Goal: Transaction & Acquisition: Download file/media

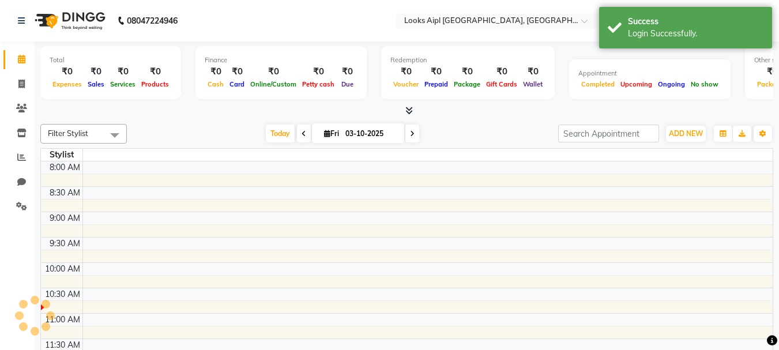
select select "en"
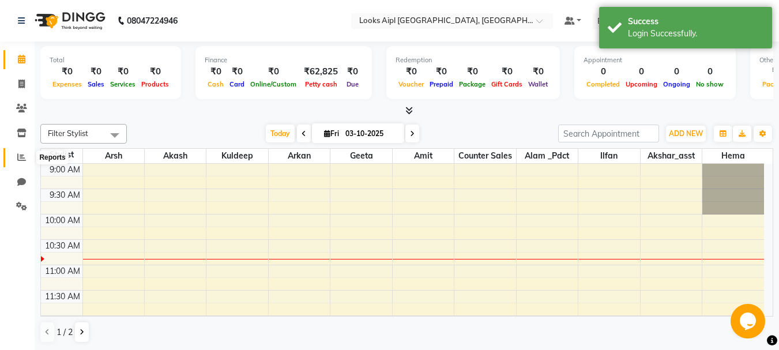
click at [18, 157] on icon at bounding box center [21, 157] width 9 height 9
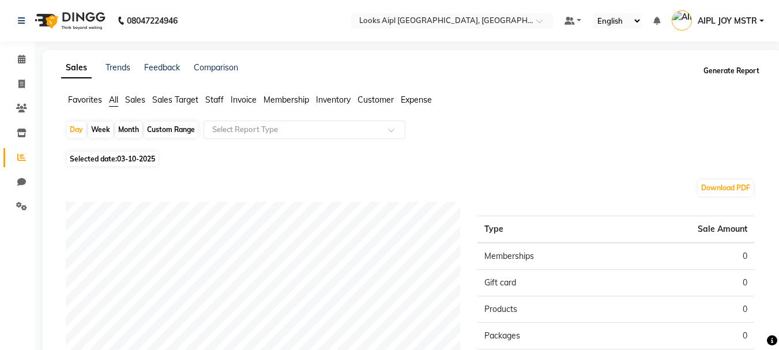
click at [729, 71] on button "Generate Report" at bounding box center [731, 71] width 62 height 16
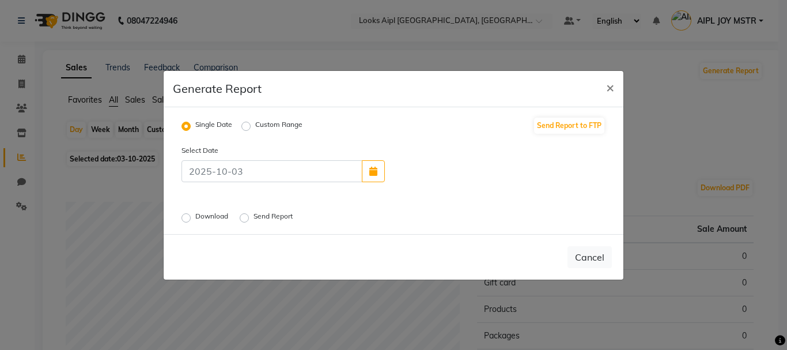
click at [255, 125] on label "Custom Range" at bounding box center [278, 126] width 47 height 14
click at [248, 125] on input "Custom Range" at bounding box center [248, 126] width 8 height 8
radio input "true"
select select "10"
select select "2025"
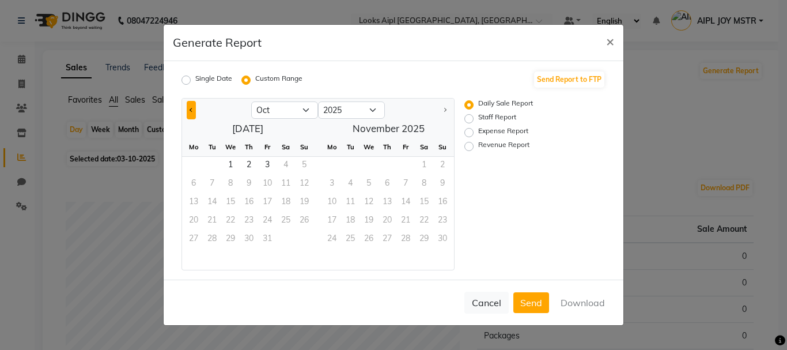
click at [190, 111] on button "Previous month" at bounding box center [191, 110] width 9 height 18
select select "9"
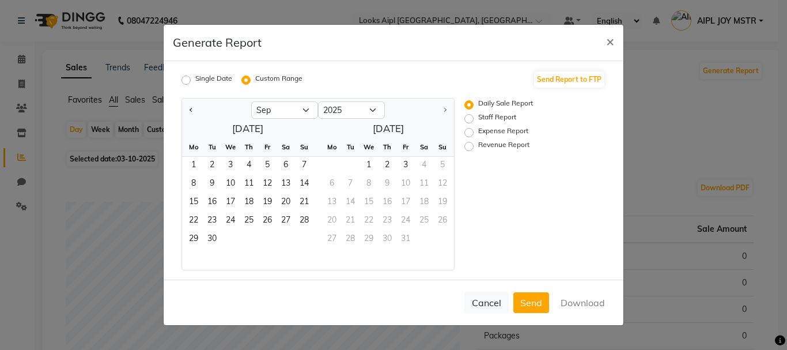
click at [191, 156] on div "Mo Tu We Th Fr Sa Su" at bounding box center [247, 147] width 131 height 19
click at [190, 164] on span "1" at bounding box center [193, 166] width 18 height 18
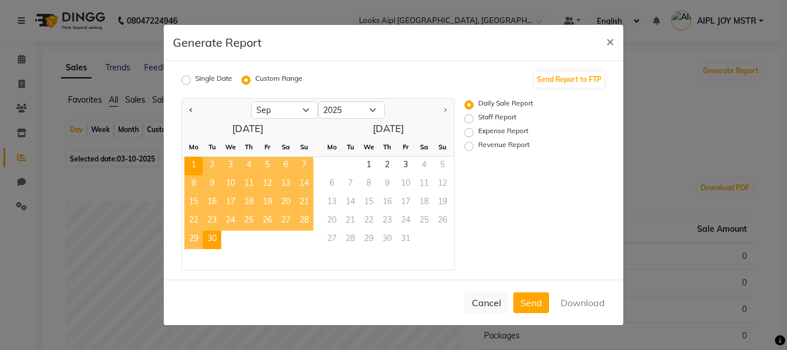
click at [212, 236] on span "30" at bounding box center [212, 240] width 18 height 18
click at [568, 301] on button "Download" at bounding box center [583, 302] width 58 height 21
click at [478, 120] on label "Staff Report" at bounding box center [497, 119] width 38 height 14
click at [473, 120] on input "Staff Report" at bounding box center [471, 119] width 8 height 8
radio input "true"
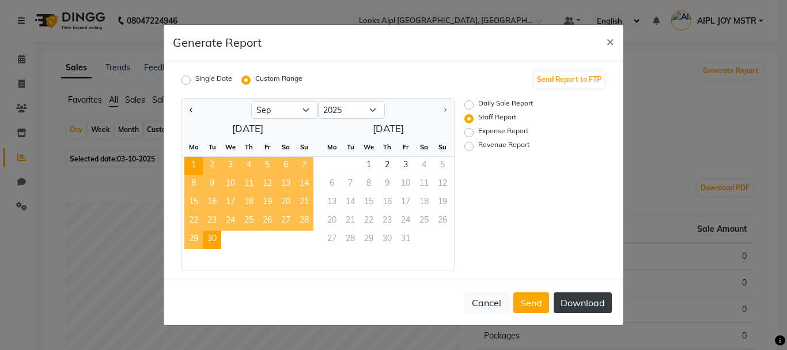
click at [587, 306] on button "Download" at bounding box center [583, 302] width 58 height 21
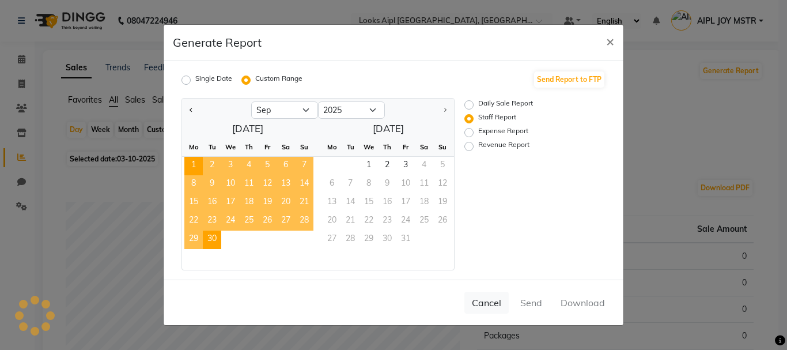
click at [779, 341] on div at bounding box center [779, 341] width 0 height 0
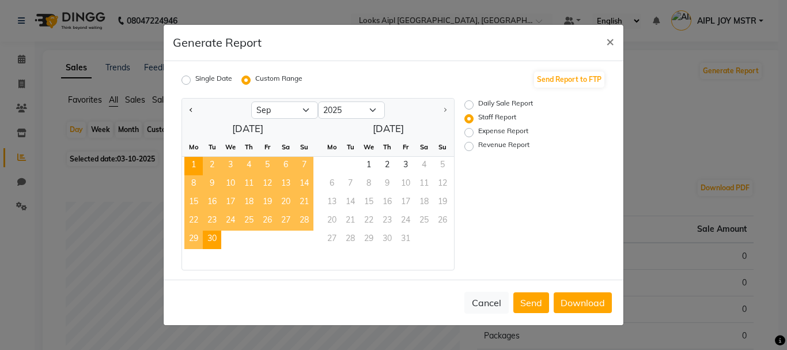
click at [478, 133] on label "Expense Report" at bounding box center [503, 133] width 50 height 14
click at [471, 133] on input "Expense Report" at bounding box center [471, 133] width 8 height 8
radio input "true"
click at [601, 300] on button "Download" at bounding box center [583, 302] width 58 height 21
click at [478, 149] on label "Revenue Report" at bounding box center [503, 146] width 51 height 14
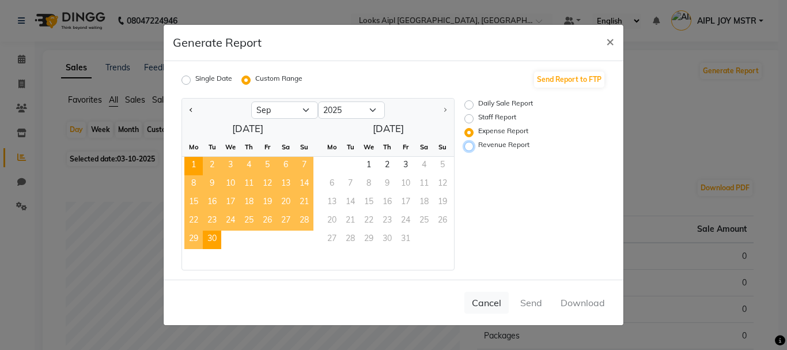
click at [469, 149] on input "Revenue Report" at bounding box center [471, 146] width 8 height 8
radio input "true"
click at [580, 305] on button "Download" at bounding box center [583, 302] width 58 height 21
click at [608, 41] on span "×" at bounding box center [610, 40] width 8 height 17
